Goal: Check status: Check status

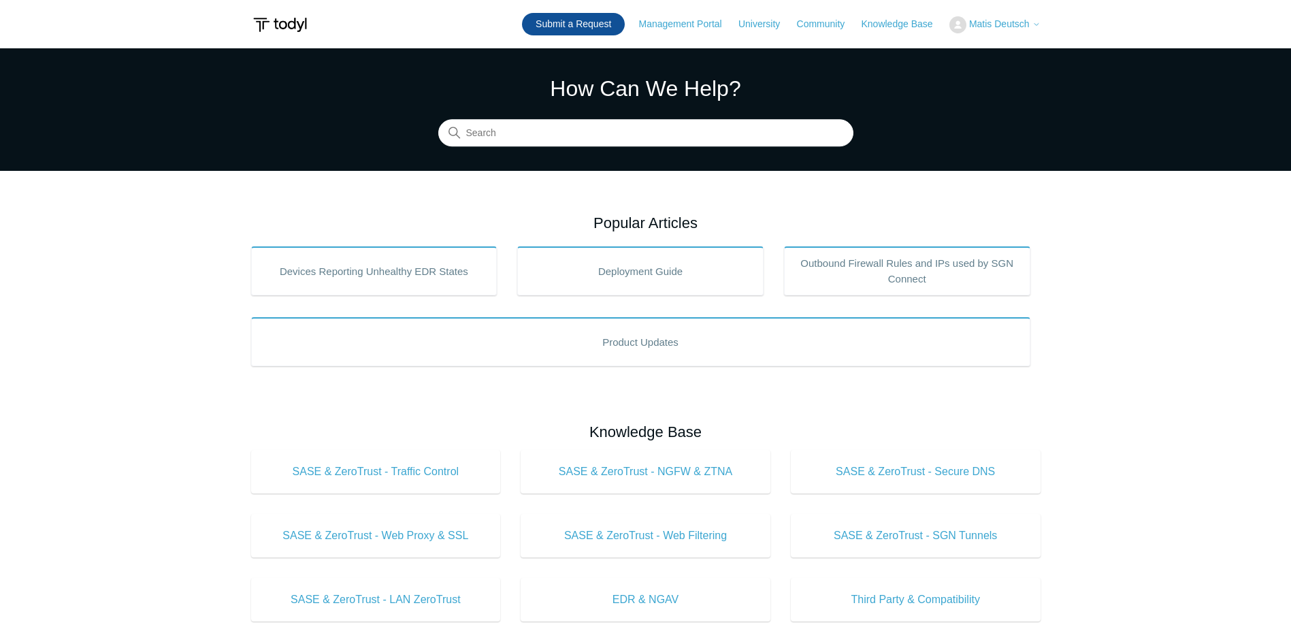
click at [581, 22] on link "Submit a Request" at bounding box center [573, 24] width 103 height 22
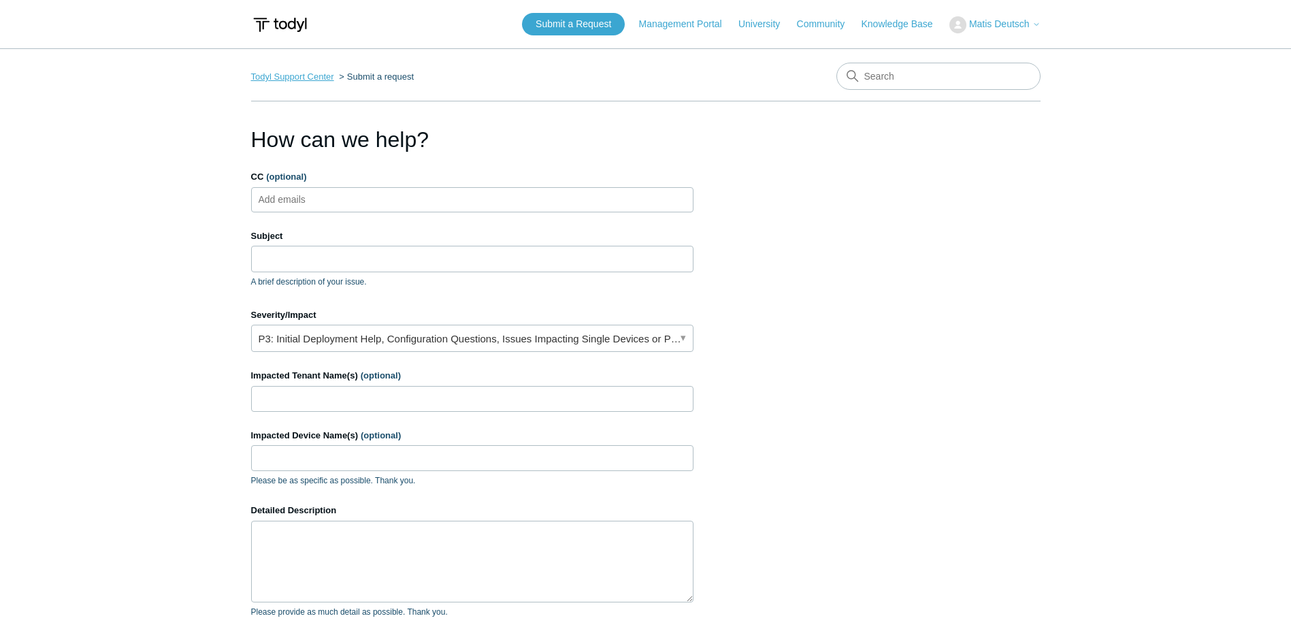
click at [299, 81] on link "Todyl Support Center" at bounding box center [292, 76] width 83 height 10
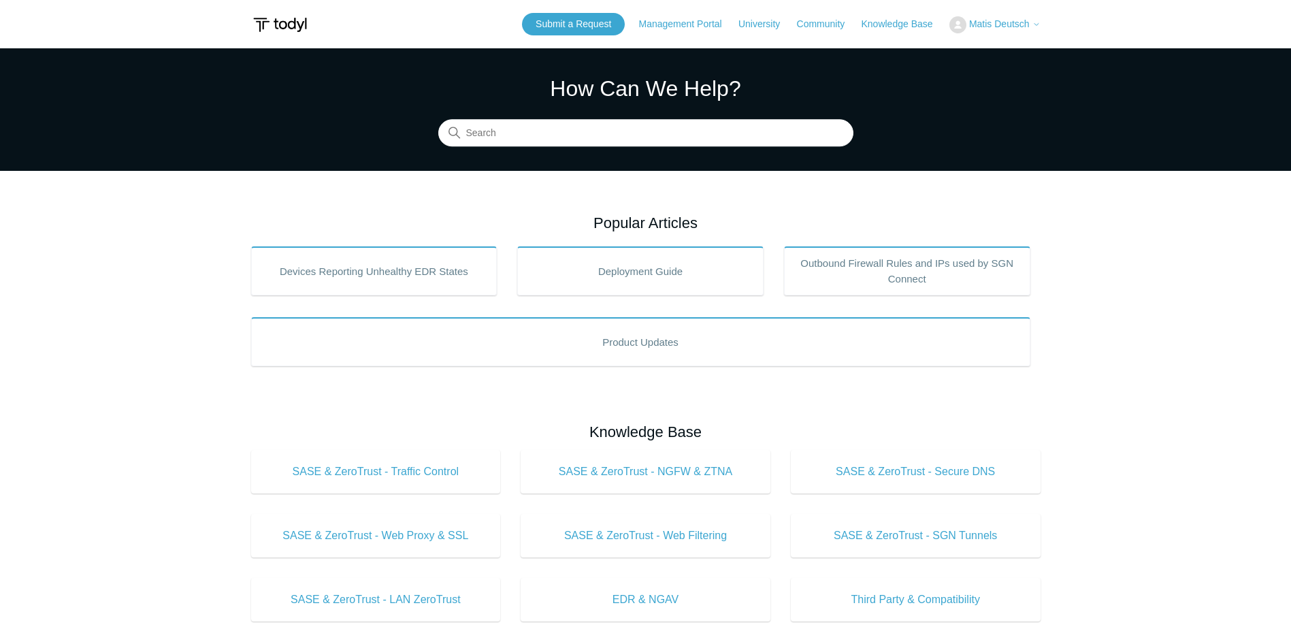
click at [998, 25] on span "Matis Deutsch" at bounding box center [999, 23] width 61 height 11
click at [993, 51] on link "My Support Requests" at bounding box center [1016, 54] width 133 height 24
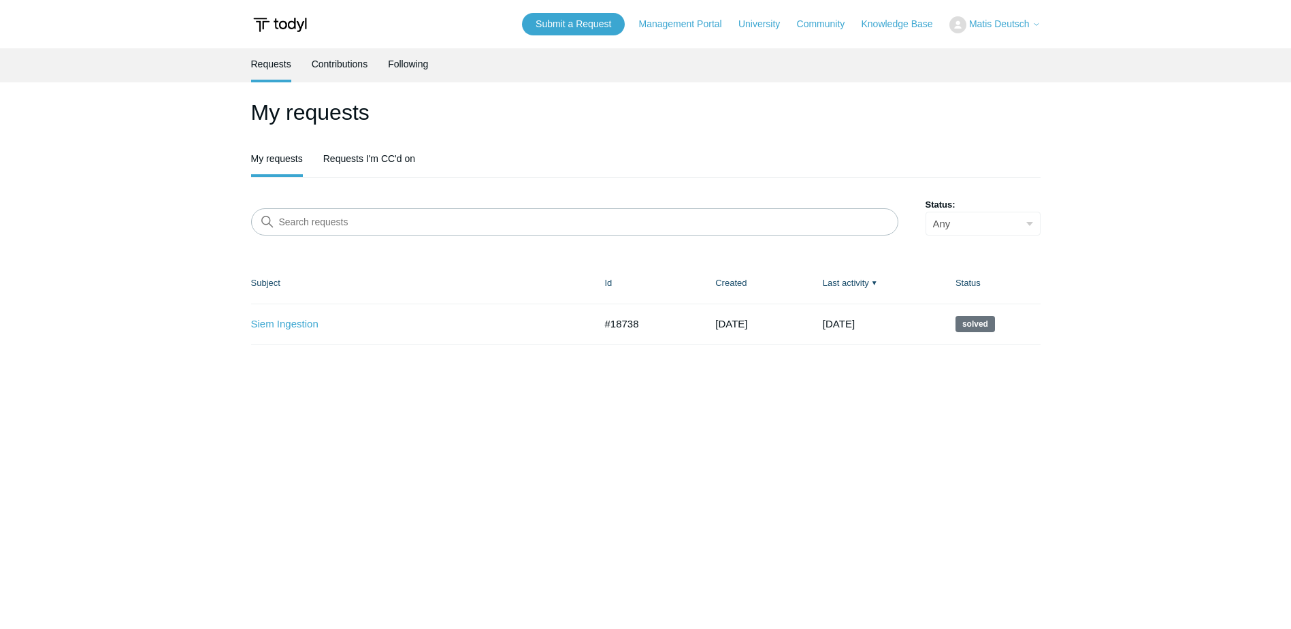
click at [376, 141] on header "My requests My requests Requests I'm CC'd on" at bounding box center [645, 137] width 789 height 82
click at [377, 155] on link "Requests I'm CC'd on" at bounding box center [369, 157] width 92 height 29
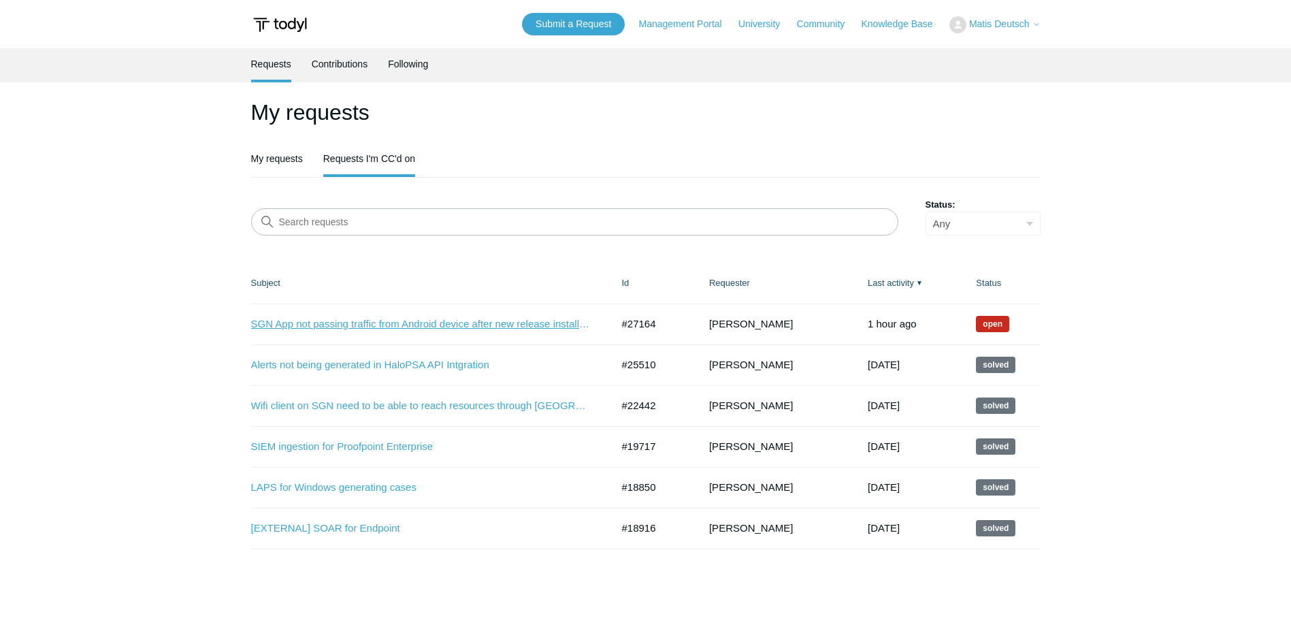
click at [402, 324] on link "SGN App not passing traffic from Android device after new release install 2.0" at bounding box center [421, 324] width 340 height 16
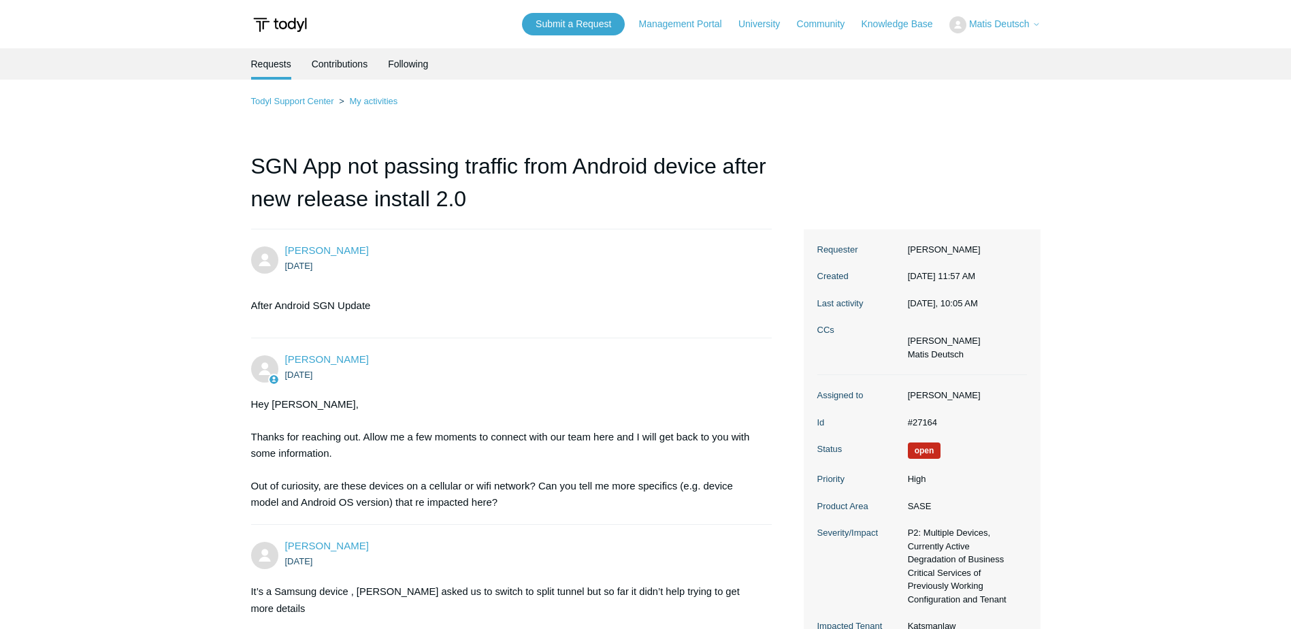
click at [1002, 22] on span "Matis Deutsch" at bounding box center [999, 23] width 61 height 11
click at [895, 24] on link "Knowledge Base" at bounding box center [903, 24] width 85 height 14
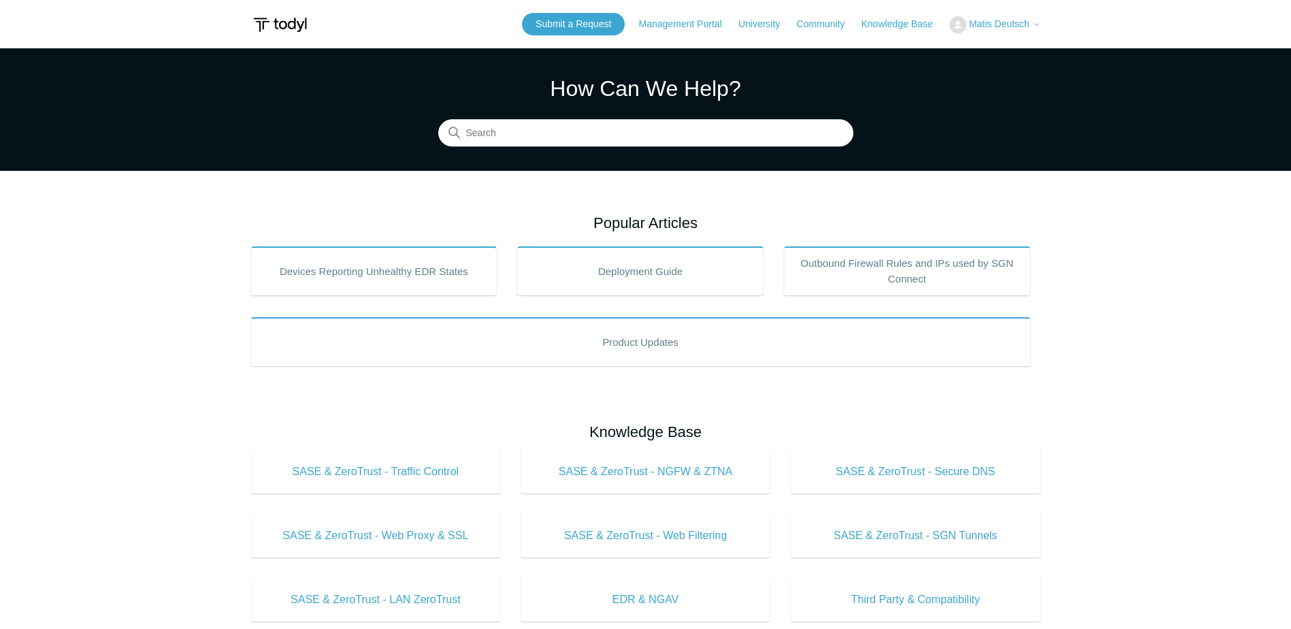
click at [979, 22] on span "Matis Deutsch" at bounding box center [999, 23] width 61 height 11
click at [975, 62] on link "My Support Requests" at bounding box center [1016, 54] width 133 height 24
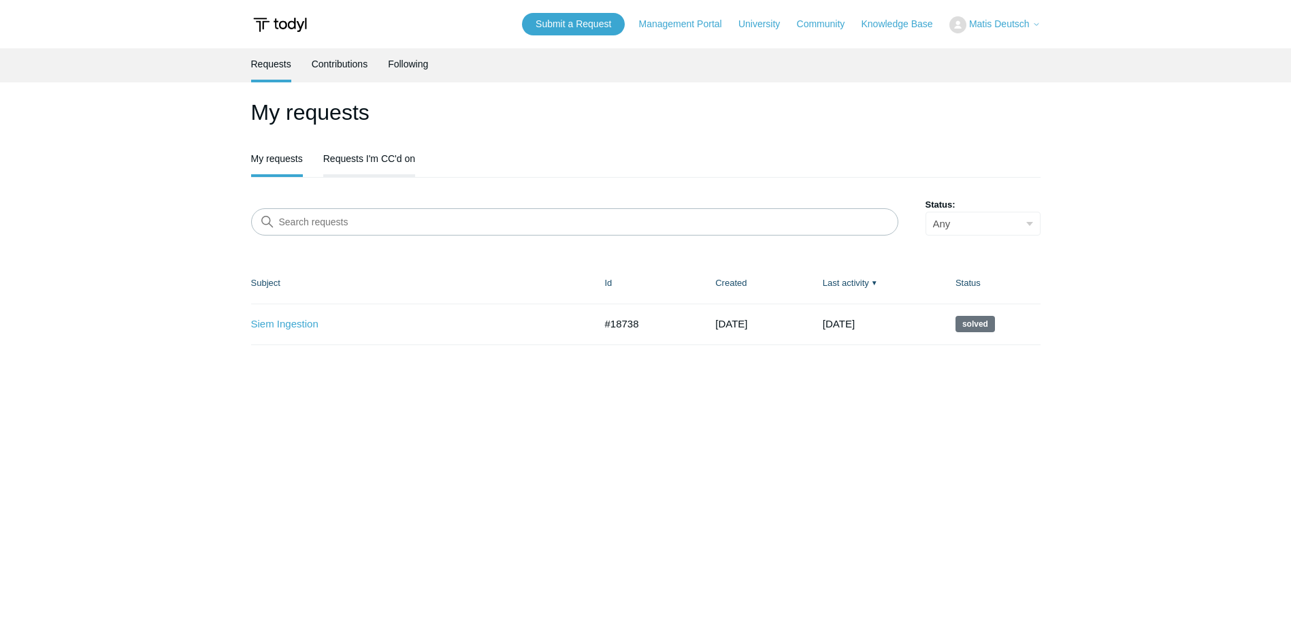
click at [351, 171] on link "Requests I'm CC'd on" at bounding box center [369, 157] width 92 height 29
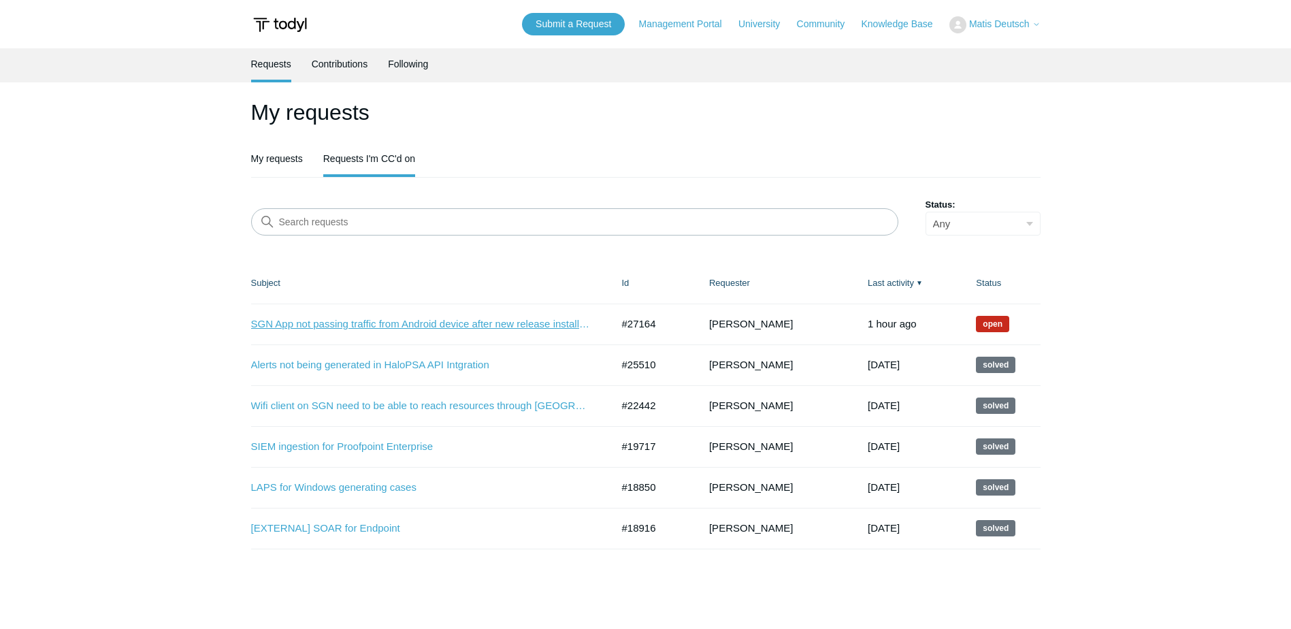
click at [369, 320] on link "SGN App not passing traffic from Android device after new release install 2.0" at bounding box center [421, 324] width 340 height 16
